Goal: Task Accomplishment & Management: Manage account settings

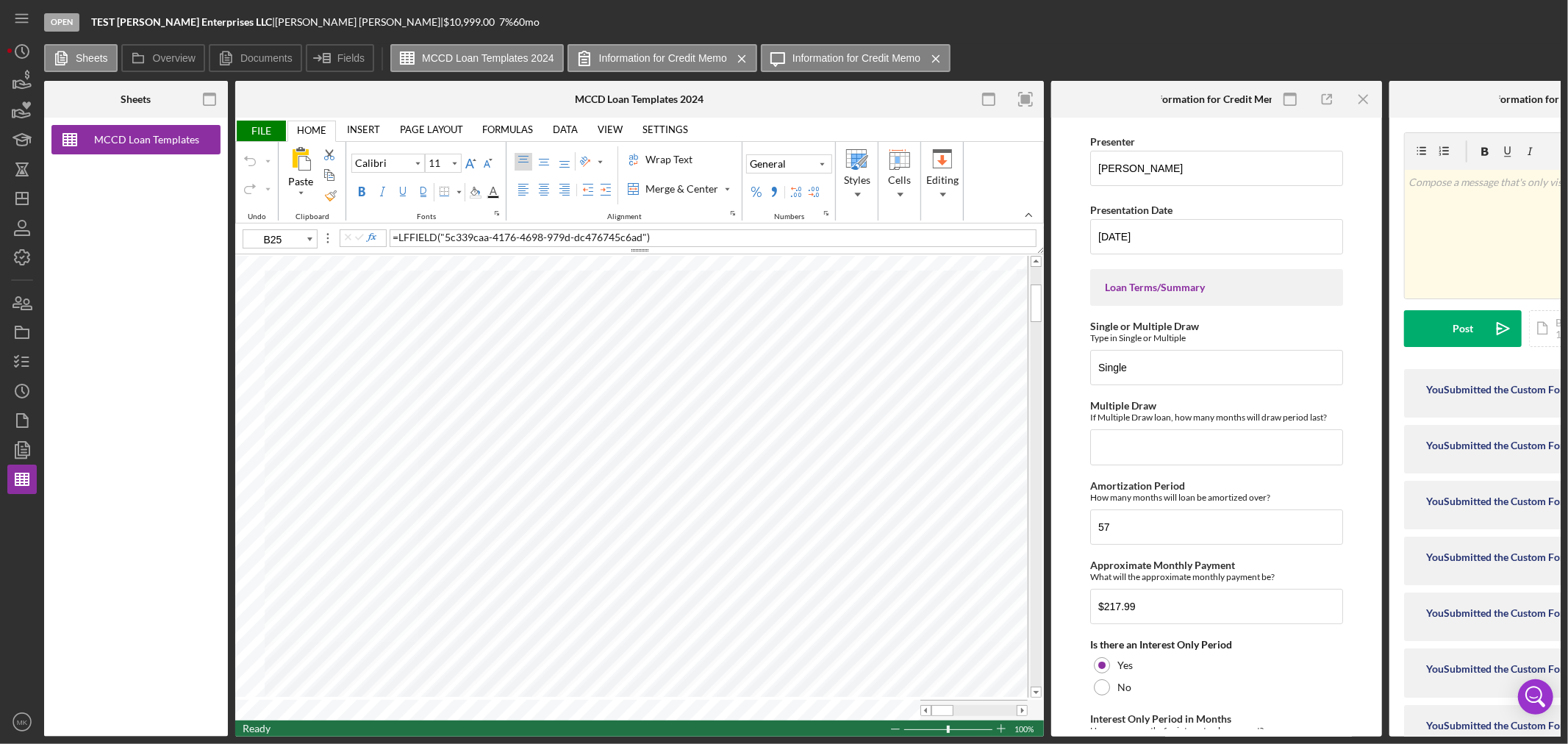
scroll to position [2936, 0]
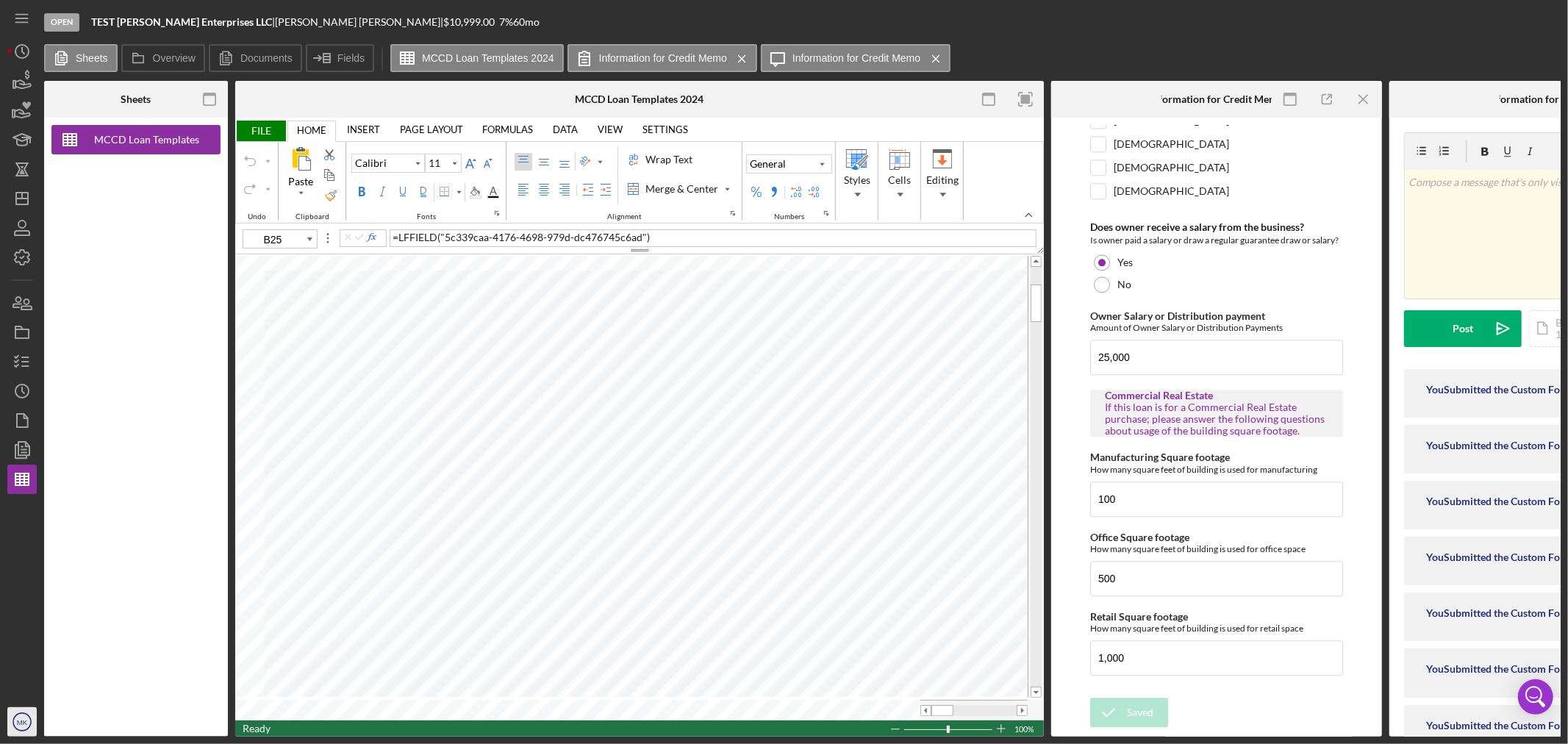
click at [25, 728] on icon "MK" at bounding box center [22, 721] width 30 height 37
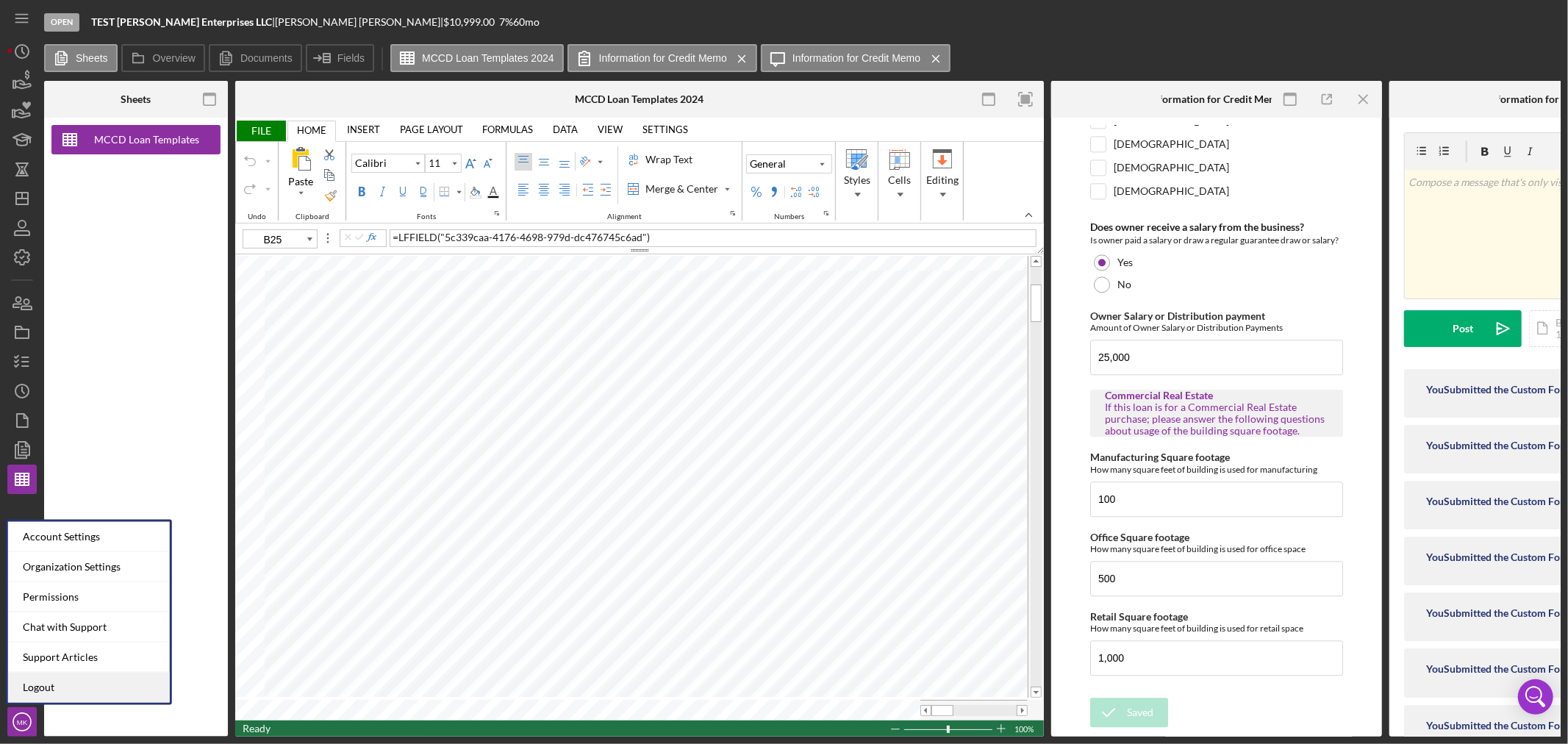
click at [75, 685] on link "Logout" at bounding box center [88, 688] width 162 height 30
